Goal: Information Seeking & Learning: Learn about a topic

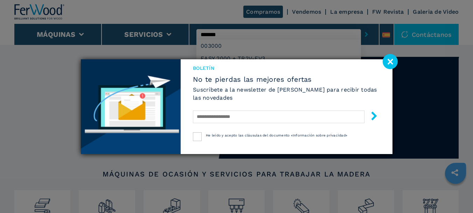
click at [203, 34] on div "Boletín No te pierdas las mejores ofertas Suscríbete a la newsletter de [PERSON…" at bounding box center [236, 106] width 473 height 213
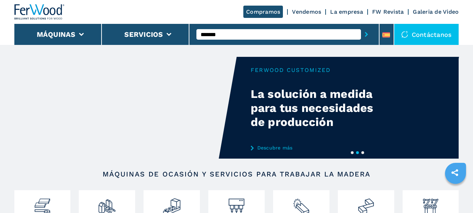
click at [202, 30] on input "*******" at bounding box center [278, 34] width 165 height 11
type input "******"
click at [361, 26] on button "submit-button" at bounding box center [366, 34] width 11 height 16
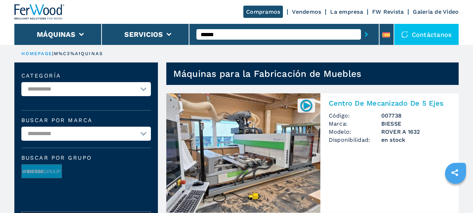
click at [394, 104] on h2 "Centro De Mecanizado De 5 Ejes" at bounding box center [390, 103] width 122 height 8
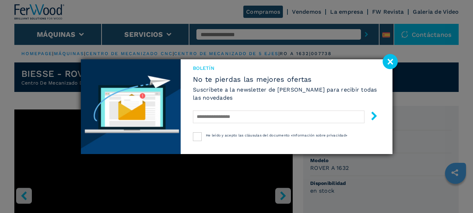
click at [389, 61] on image at bounding box center [390, 61] width 15 height 15
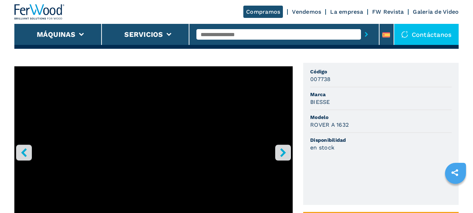
scroll to position [245, 0]
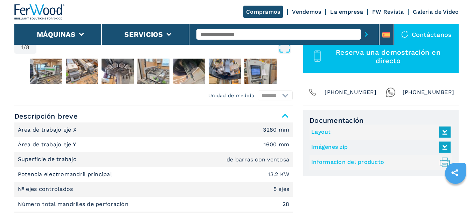
click at [360, 163] on link "Informacion del producto .prefix__st0{stroke-linecap:round;stroke-linejoin:roun…" at bounding box center [379, 162] width 136 height 12
click at [444, 131] on icon at bounding box center [445, 131] width 8 height 6
click at [444, 147] on icon at bounding box center [445, 146] width 15 height 15
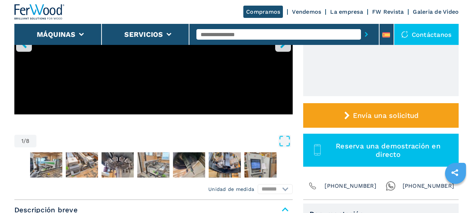
scroll to position [175, 0]
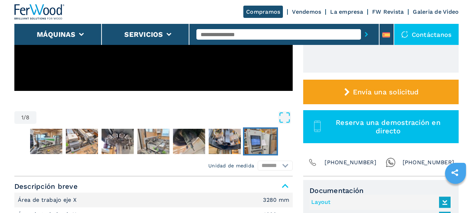
click at [257, 136] on img "Go to Slide 8" at bounding box center [260, 141] width 32 height 25
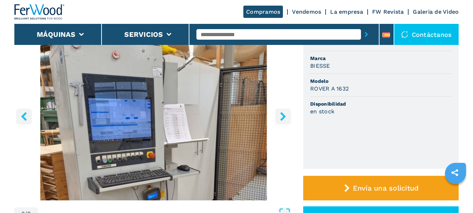
scroll to position [70, 0]
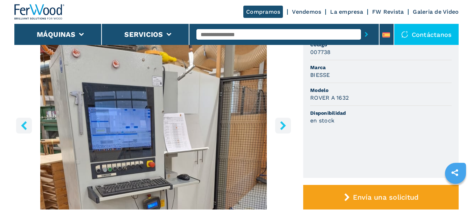
click at [283, 129] on icon "right-button" at bounding box center [283, 125] width 9 height 9
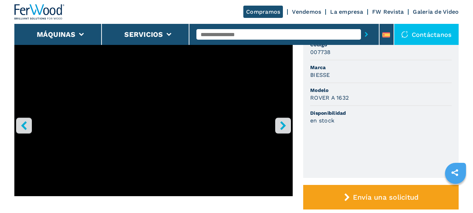
click at [283, 128] on icon "right-button" at bounding box center [283, 125] width 6 height 9
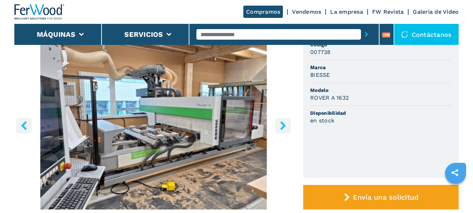
click at [23, 126] on icon "left-button" at bounding box center [24, 125] width 6 height 9
